Goal: Information Seeking & Learning: Learn about a topic

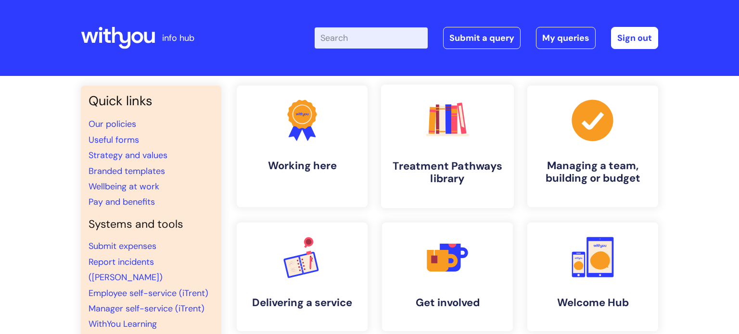
click at [426, 153] on link ".cls-1{fill:#f89b22;}.cls-1,.cls-2,.cls-3,.cls-4,.cls-5,.cls-6,.cls-7{stroke-wi…" at bounding box center [447, 147] width 133 height 124
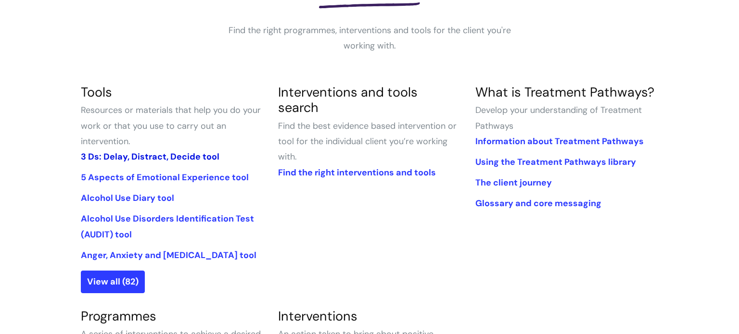
scroll to position [223, 0]
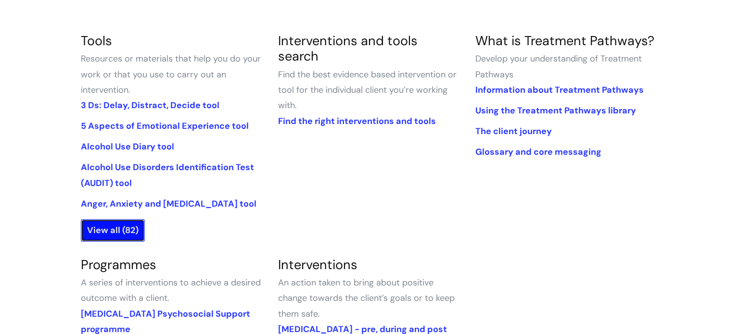
click at [135, 237] on link "View all (82)" at bounding box center [113, 230] width 64 height 22
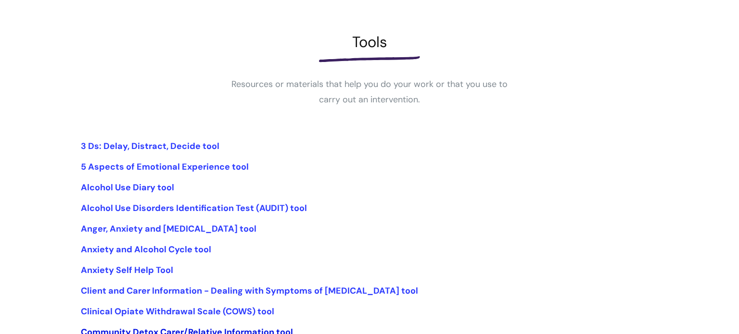
scroll to position [199, 0]
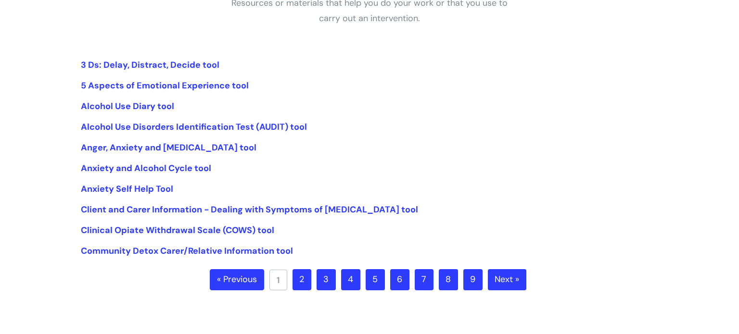
click at [301, 280] on link "2" at bounding box center [302, 279] width 19 height 21
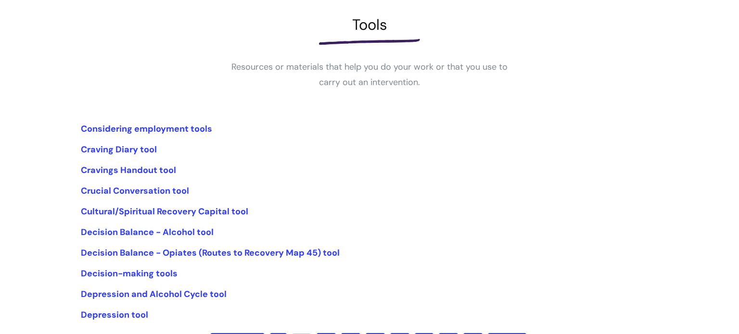
scroll to position [140, 0]
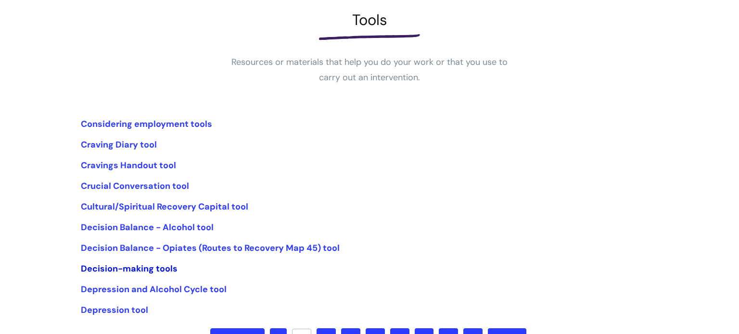
click at [167, 272] on link "Decision-making tools" at bounding box center [129, 269] width 97 height 12
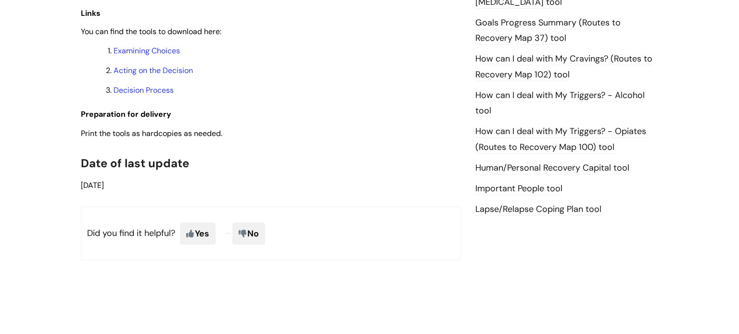
scroll to position [647, 0]
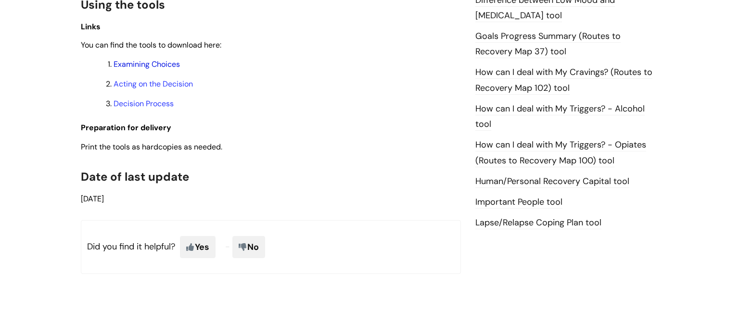
click at [153, 67] on link "Examining Choices" at bounding box center [147, 64] width 66 height 10
click at [130, 89] on link "Acting on the Decision" at bounding box center [153, 84] width 79 height 10
click at [169, 106] on link "Decision Process" at bounding box center [144, 104] width 60 height 10
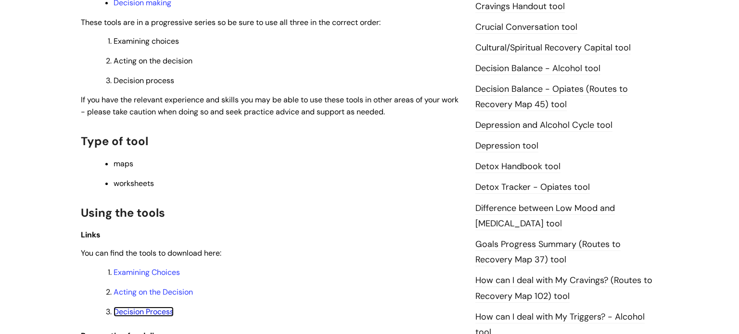
scroll to position [409, 0]
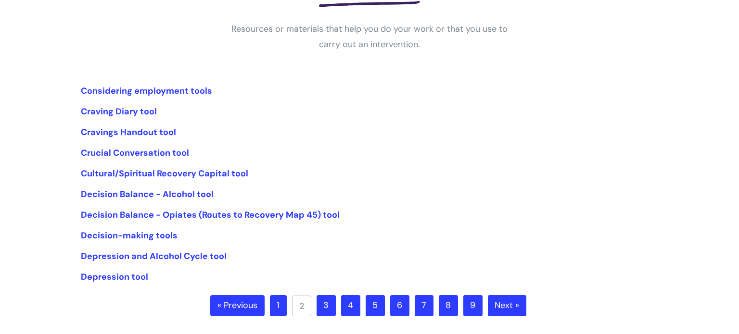
scroll to position [174, 0]
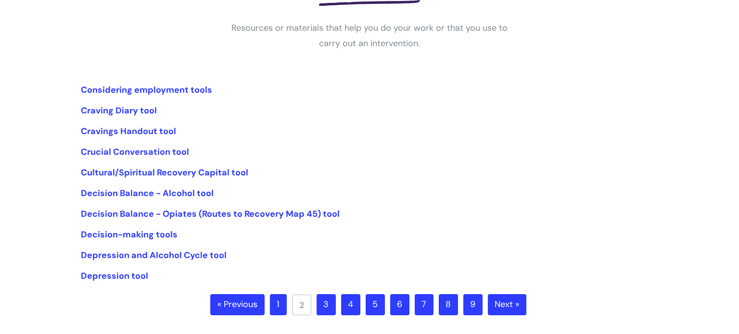
click at [320, 311] on link "3" at bounding box center [326, 304] width 19 height 21
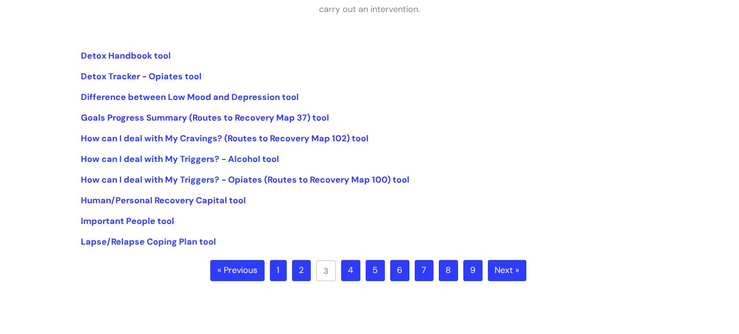
scroll to position [209, 0]
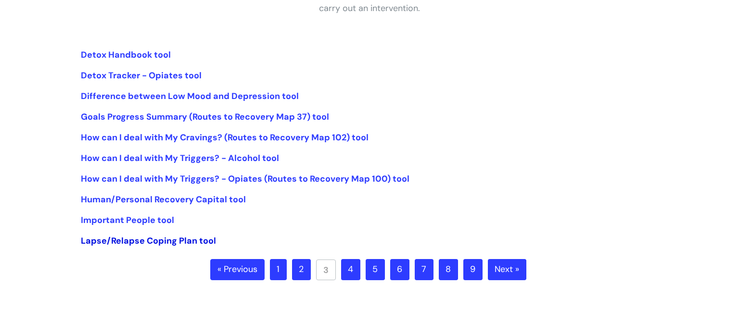
click at [195, 243] on link "Lapse/Relapse Coping Plan tool" at bounding box center [148, 241] width 135 height 12
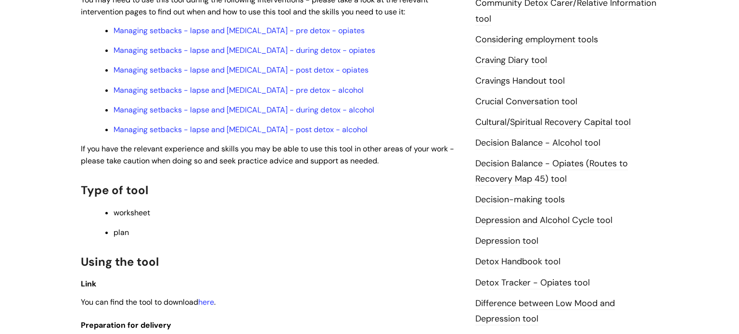
scroll to position [527, 0]
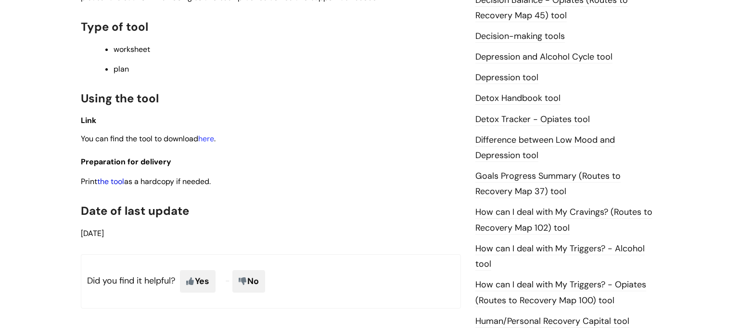
click at [124, 184] on link "the tool" at bounding box center [110, 182] width 27 height 10
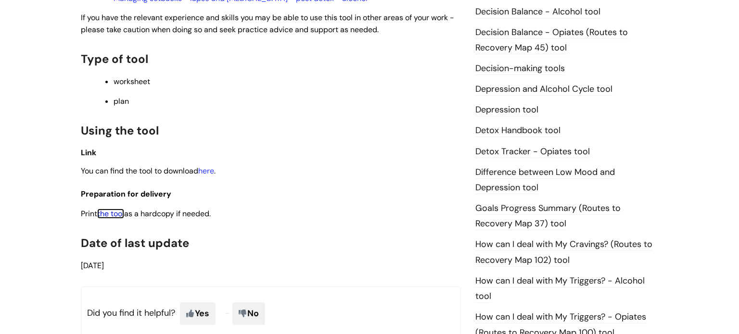
scroll to position [472, 0]
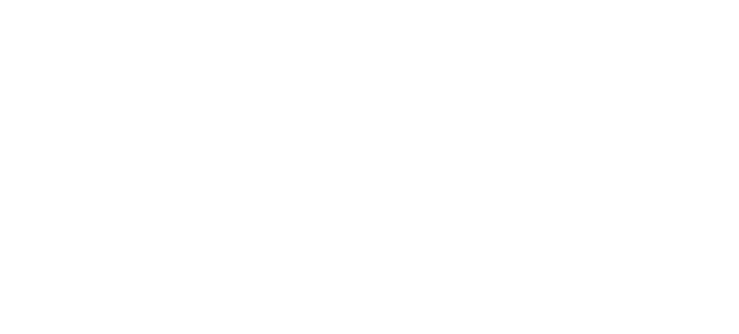
scroll to position [207, 0]
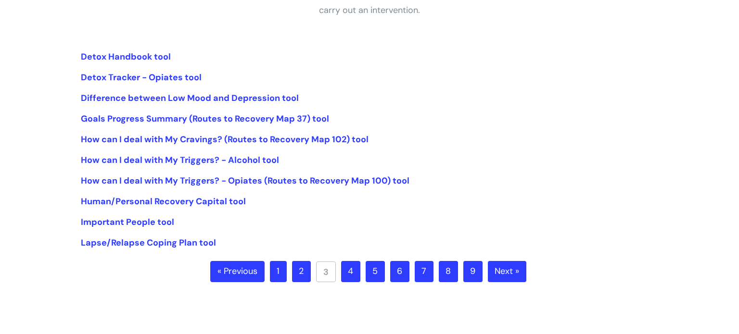
click at [346, 278] on link "4" at bounding box center [350, 271] width 19 height 21
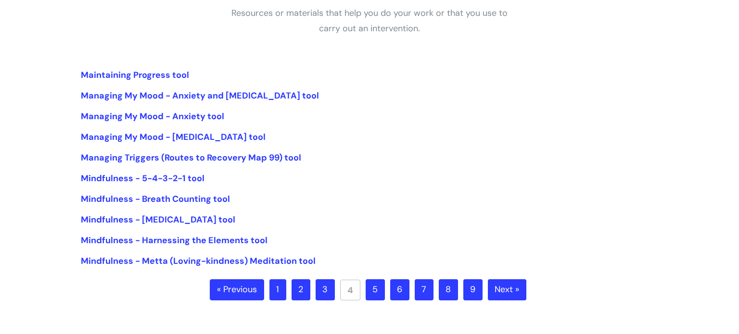
scroll to position [206, 0]
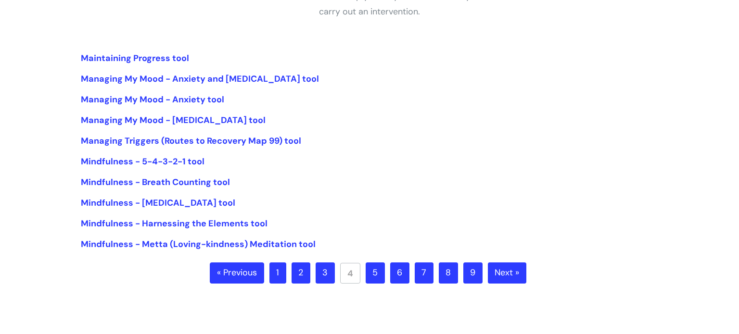
click at [380, 267] on link "5" at bounding box center [375, 273] width 19 height 21
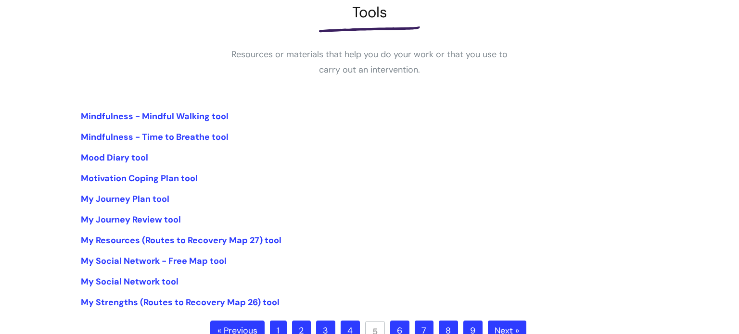
scroll to position [200, 0]
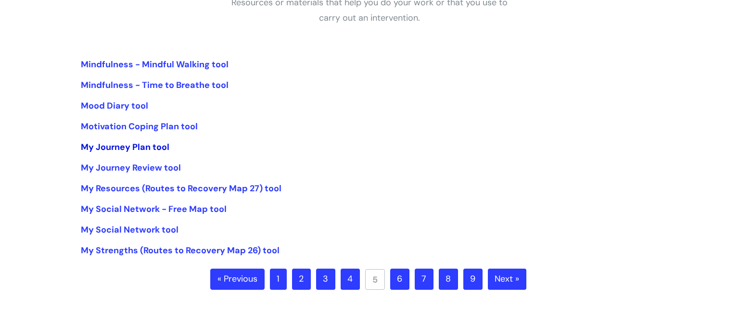
click at [155, 147] on link "My Journey Plan tool" at bounding box center [125, 147] width 89 height 12
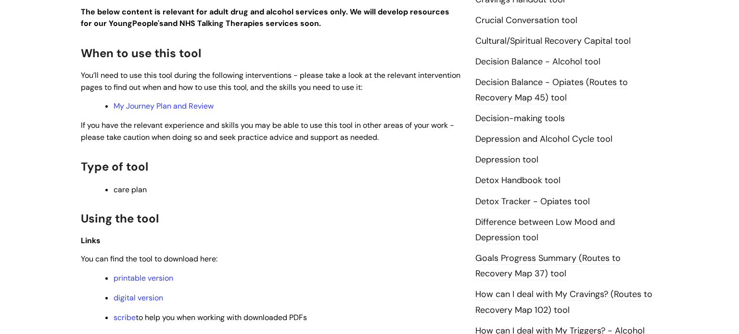
scroll to position [537, 0]
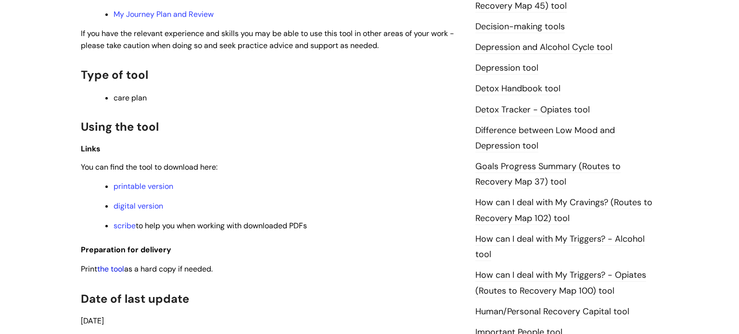
click at [121, 272] on link "the tool" at bounding box center [110, 269] width 27 height 10
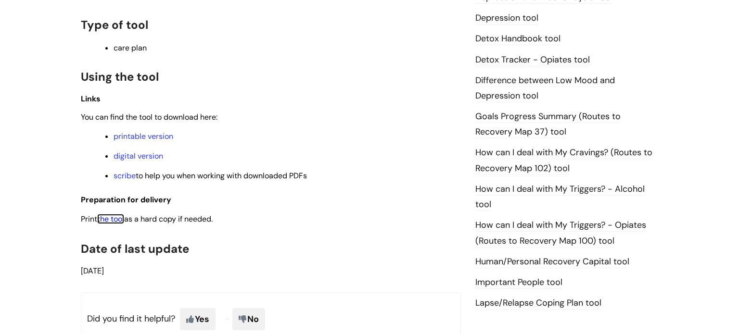
scroll to position [588, 0]
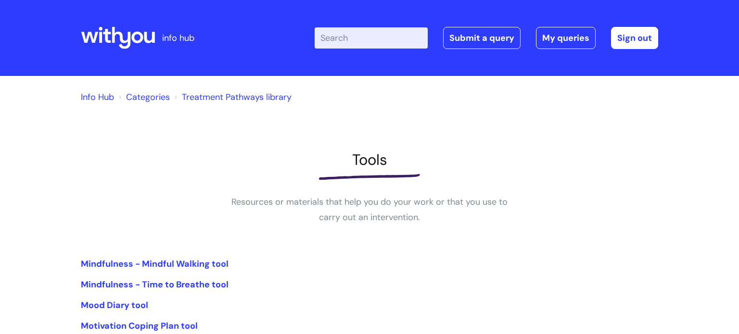
scroll to position [198, 0]
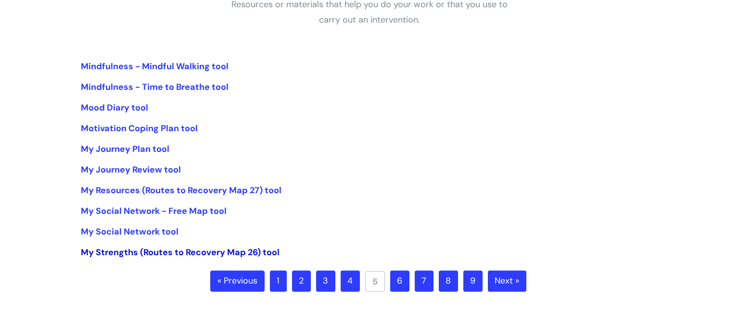
click at [268, 254] on link "My Strengths (Routes to Recovery Map 26) tool" at bounding box center [180, 253] width 199 height 12
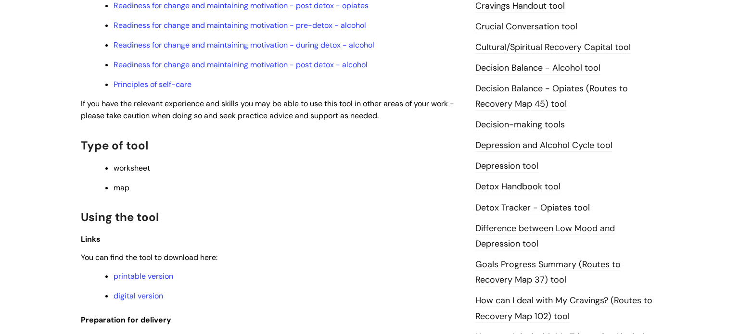
scroll to position [533, 0]
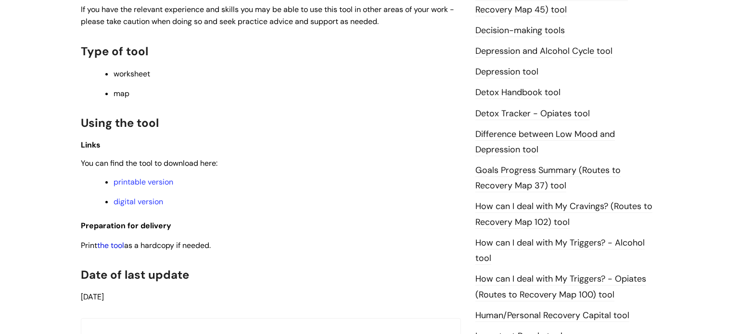
click at [123, 251] on link "the tool" at bounding box center [110, 246] width 27 height 10
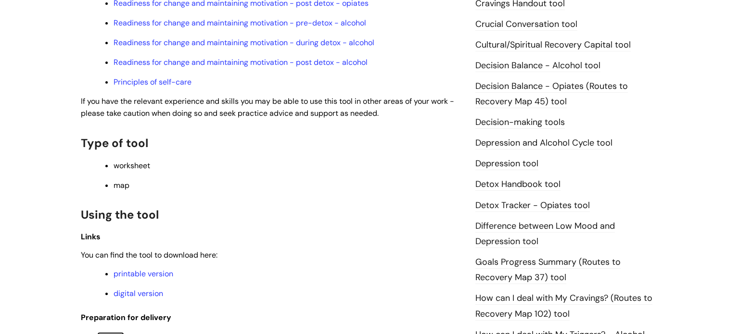
scroll to position [433, 0]
